Goal: Transaction & Acquisition: Purchase product/service

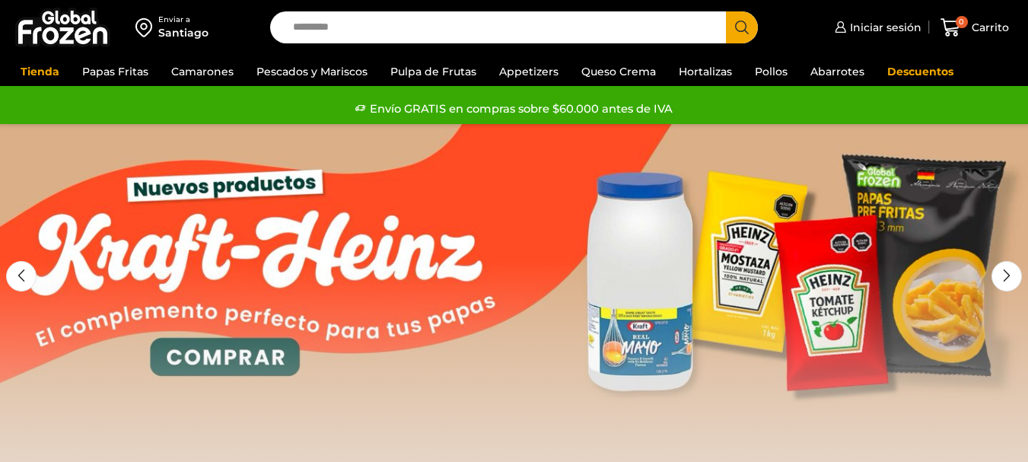
click at [211, 78] on link "Camarones" at bounding box center [203, 71] width 78 height 29
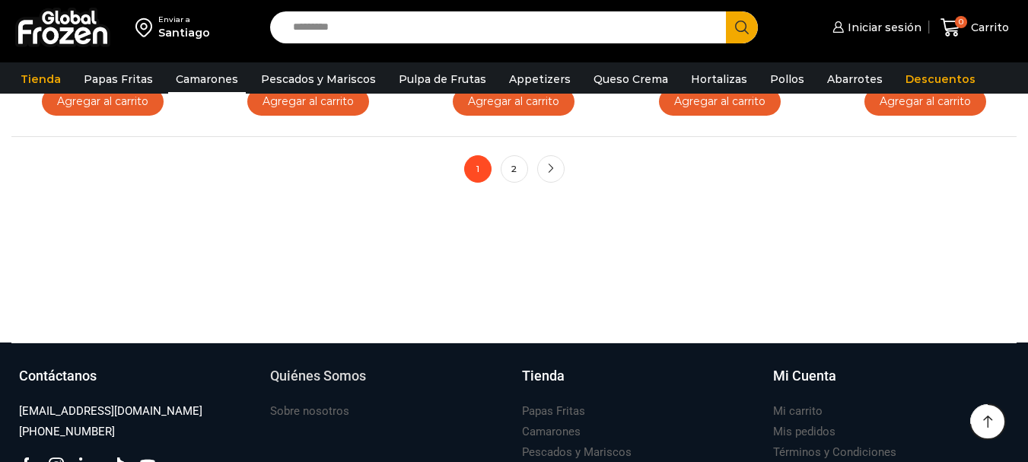
scroll to position [1112, 0]
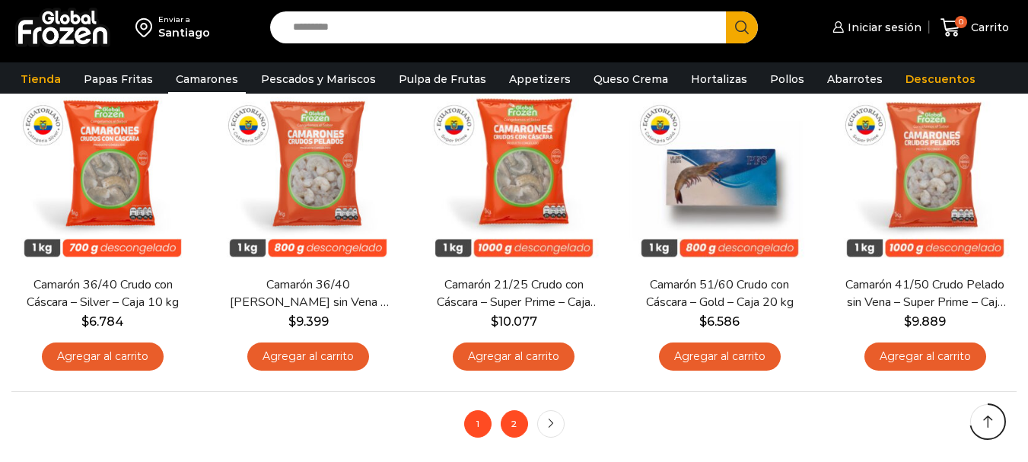
click at [515, 424] on link "2" at bounding box center [513, 423] width 27 height 27
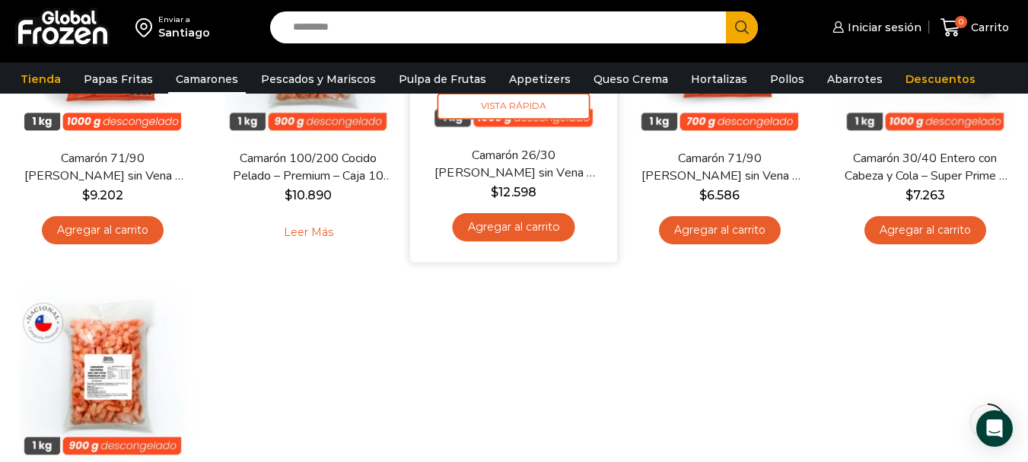
scroll to position [380, 0]
